Goal: Task Accomplishment & Management: Manage account settings

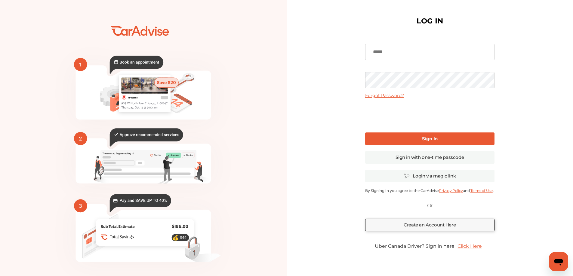
click at [410, 52] on input at bounding box center [429, 52] width 129 height 16
type input "**********"
click at [428, 139] on b "Sign In" at bounding box center [430, 139] width 16 height 6
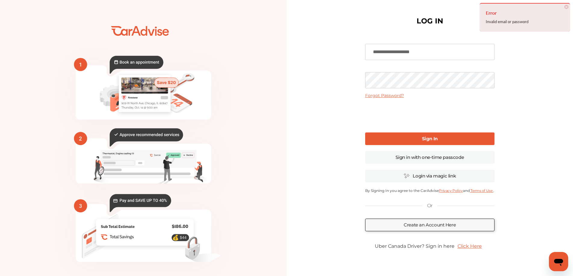
click at [565, 6] on span "×" at bounding box center [566, 7] width 4 height 4
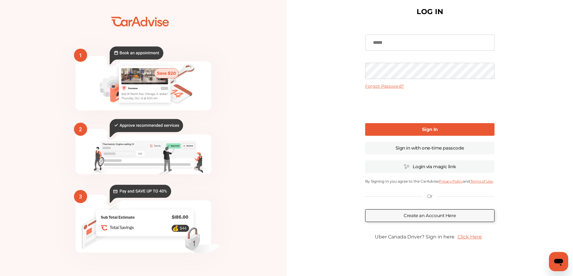
scroll to position [17, 0]
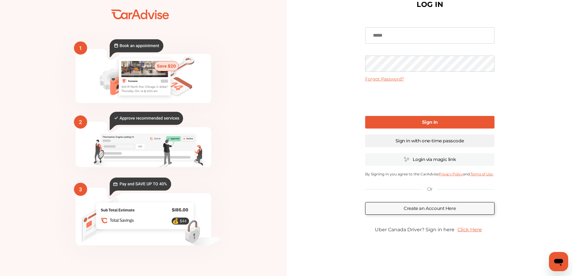
click at [423, 140] on link "Sign in with one-time passcode" at bounding box center [429, 141] width 129 height 13
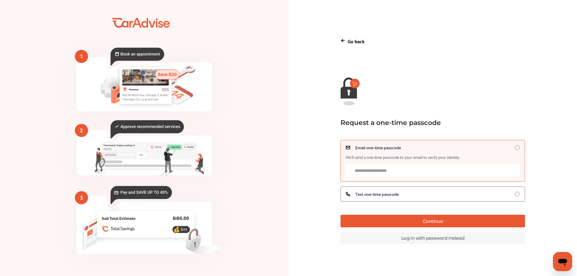
click at [407, 171] on input "Email one-time passcode We’ll send a one-time passcode to your email to verify …" at bounding box center [433, 170] width 174 height 12
type input "**********"
click at [382, 198] on label "Text one-time passcode" at bounding box center [433, 194] width 185 height 15
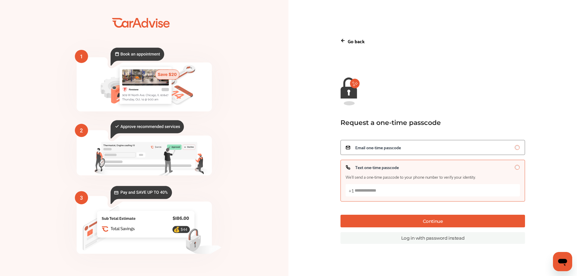
click at [382, 192] on input "Text one-time passcode We’ll send a one-time passcode to your phone number to v…" at bounding box center [433, 190] width 174 height 12
type input "**********"
click at [440, 222] on button "Continue" at bounding box center [433, 221] width 185 height 13
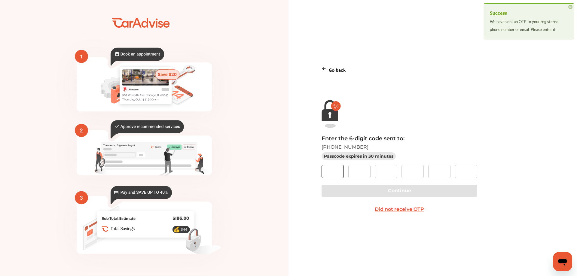
click at [327, 169] on input "text" at bounding box center [333, 171] width 22 height 13
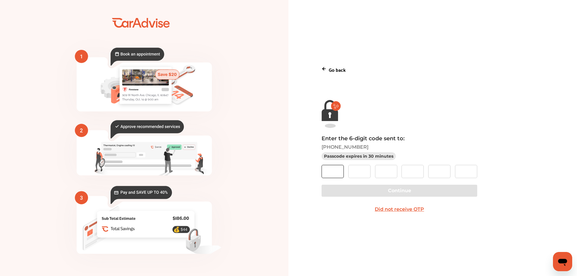
type input "*"
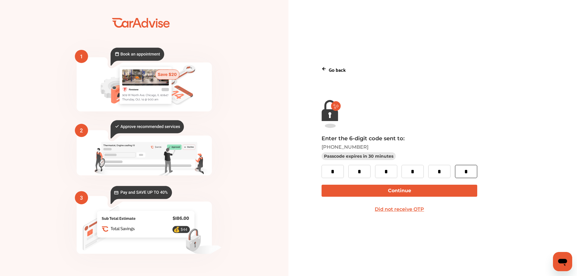
type input "*"
click at [395, 191] on button "Continue" at bounding box center [399, 191] width 155 height 12
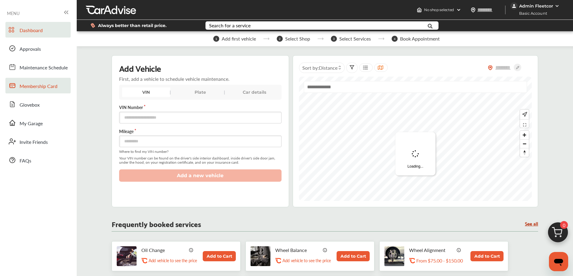
click at [48, 86] on span "Membership Card" at bounding box center [39, 87] width 38 height 8
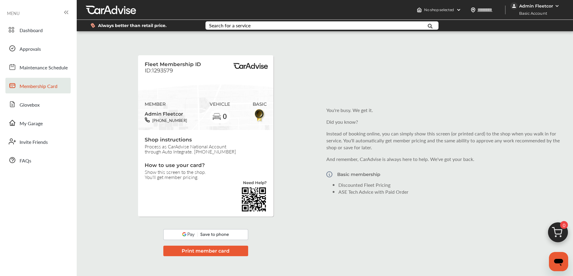
click at [550, 5] on div "Admin Fleetcor" at bounding box center [536, 5] width 34 height 5
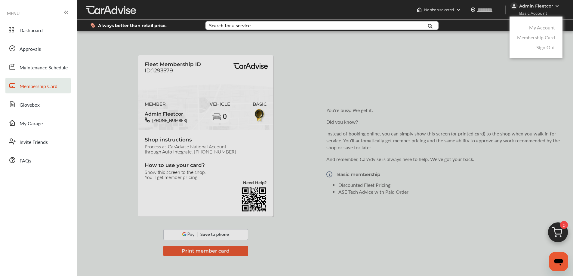
click at [541, 28] on link "My Account" at bounding box center [542, 27] width 26 height 7
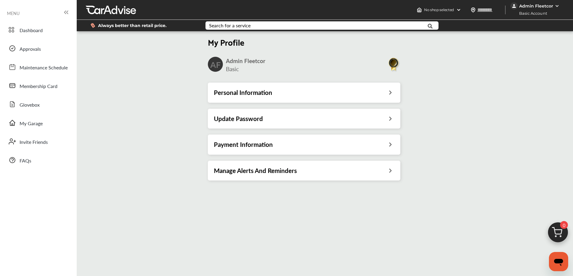
click at [379, 91] on div "Personal Information" at bounding box center [304, 93] width 180 height 8
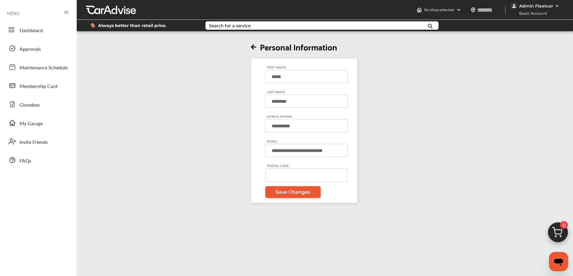
click at [554, 8] on div "Admin Fleetcor" at bounding box center [535, 5] width 51 height 7
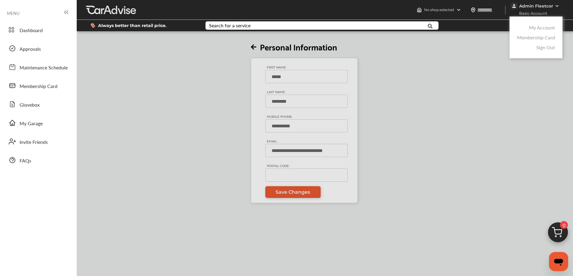
click at [533, 37] on link "Membership Card" at bounding box center [536, 37] width 38 height 7
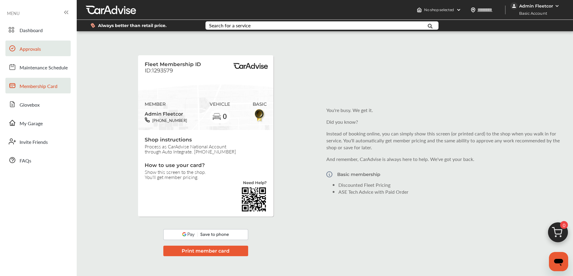
click at [39, 51] on span "Approvals" at bounding box center [30, 49] width 21 height 8
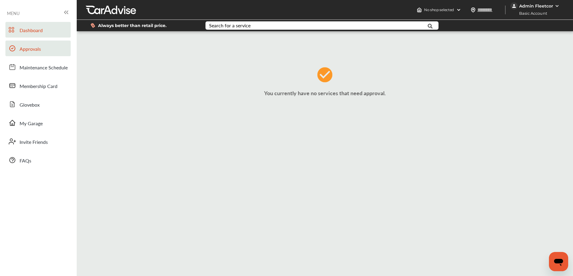
click at [26, 32] on span "Dashboard" at bounding box center [31, 31] width 23 height 8
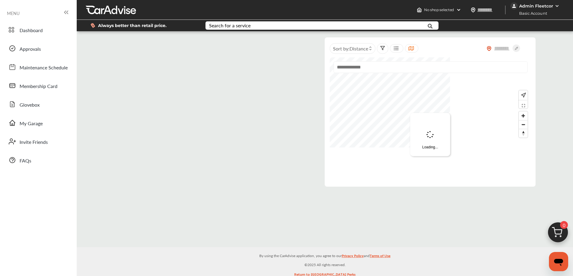
click at [554, 3] on div "Admin Fleetcor" at bounding box center [535, 5] width 51 height 7
